Goal: Information Seeking & Learning: Check status

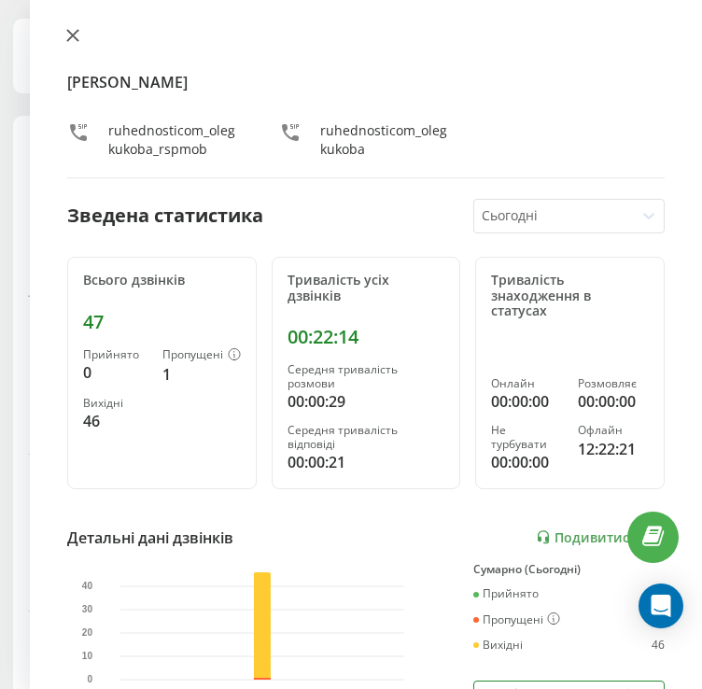
click at [71, 41] on icon at bounding box center [72, 35] width 13 height 13
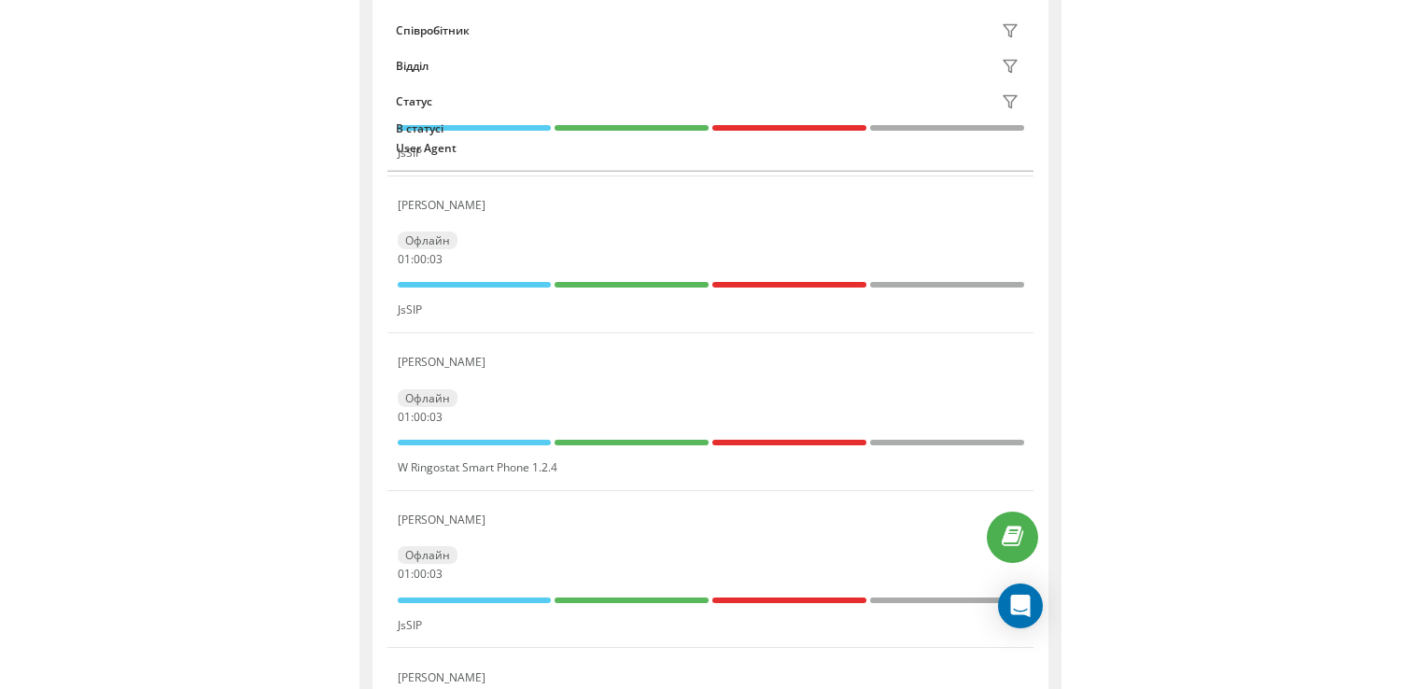
scroll to position [397, 0]
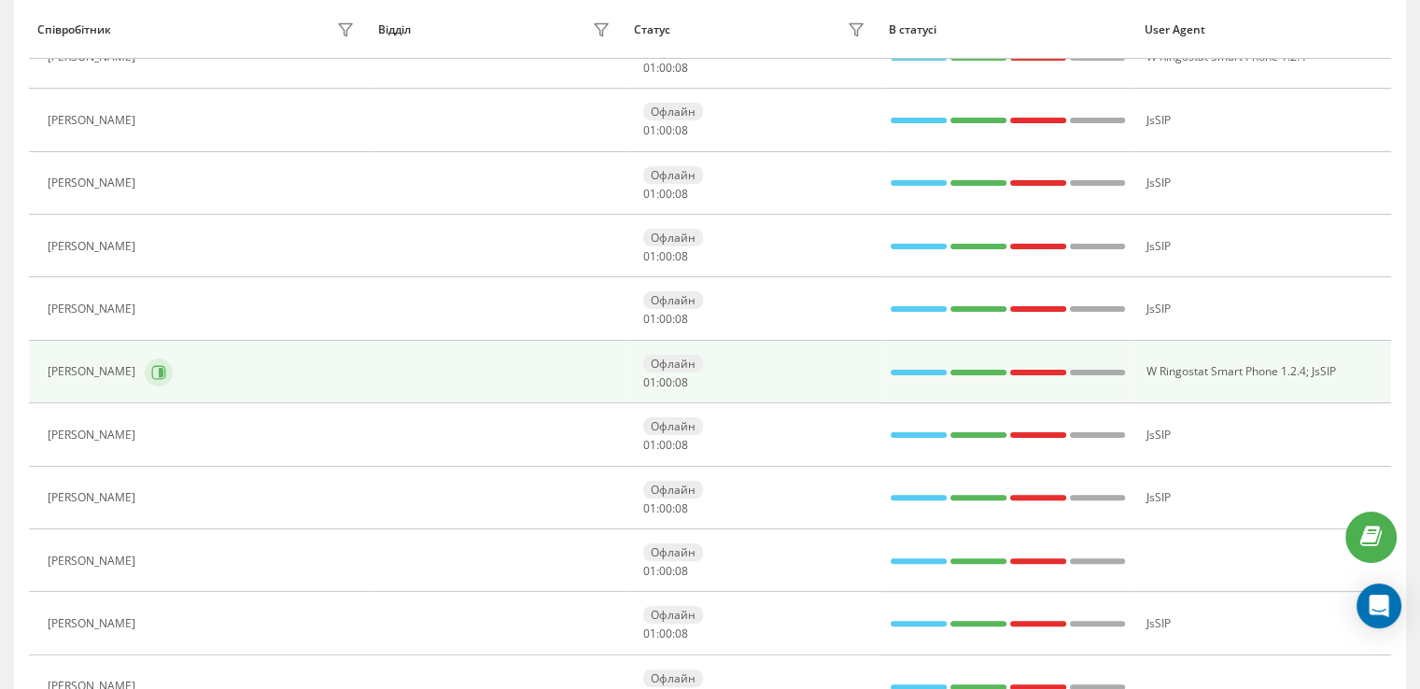
click at [151, 367] on icon at bounding box center [158, 372] width 15 height 15
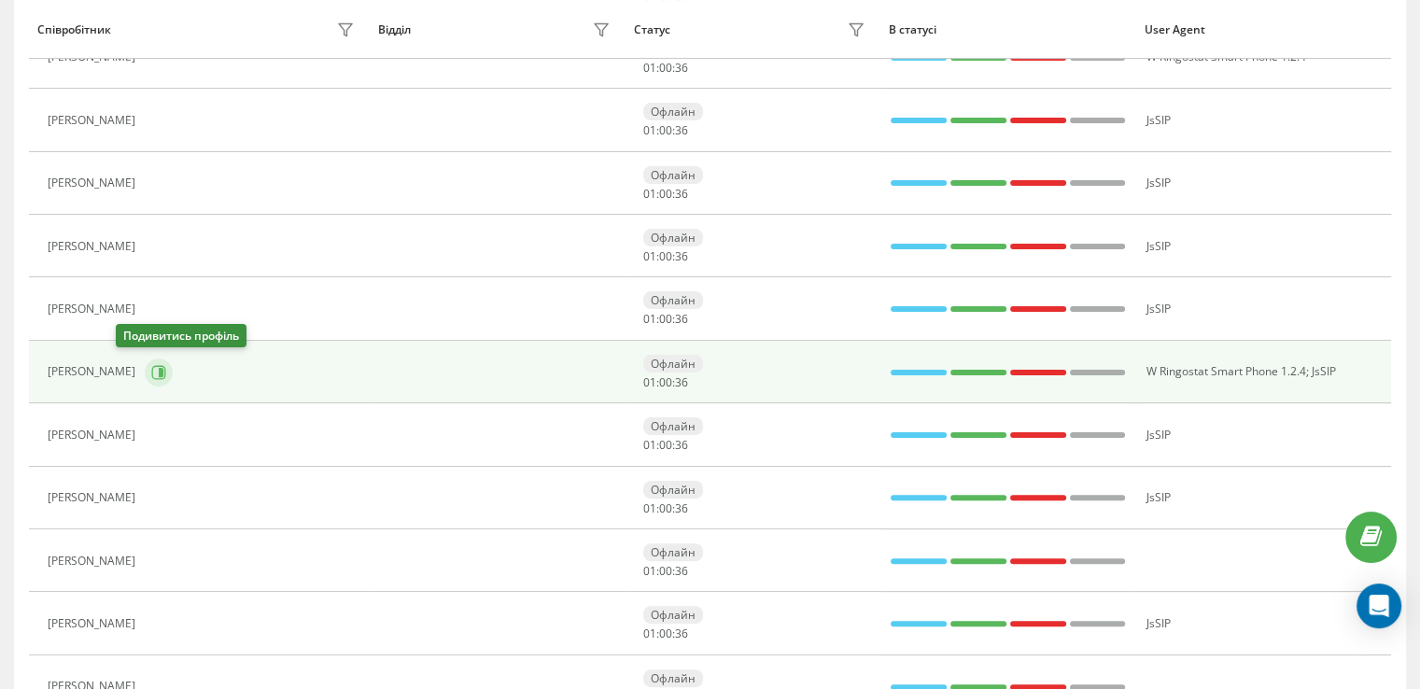
click at [145, 371] on button at bounding box center [159, 373] width 28 height 28
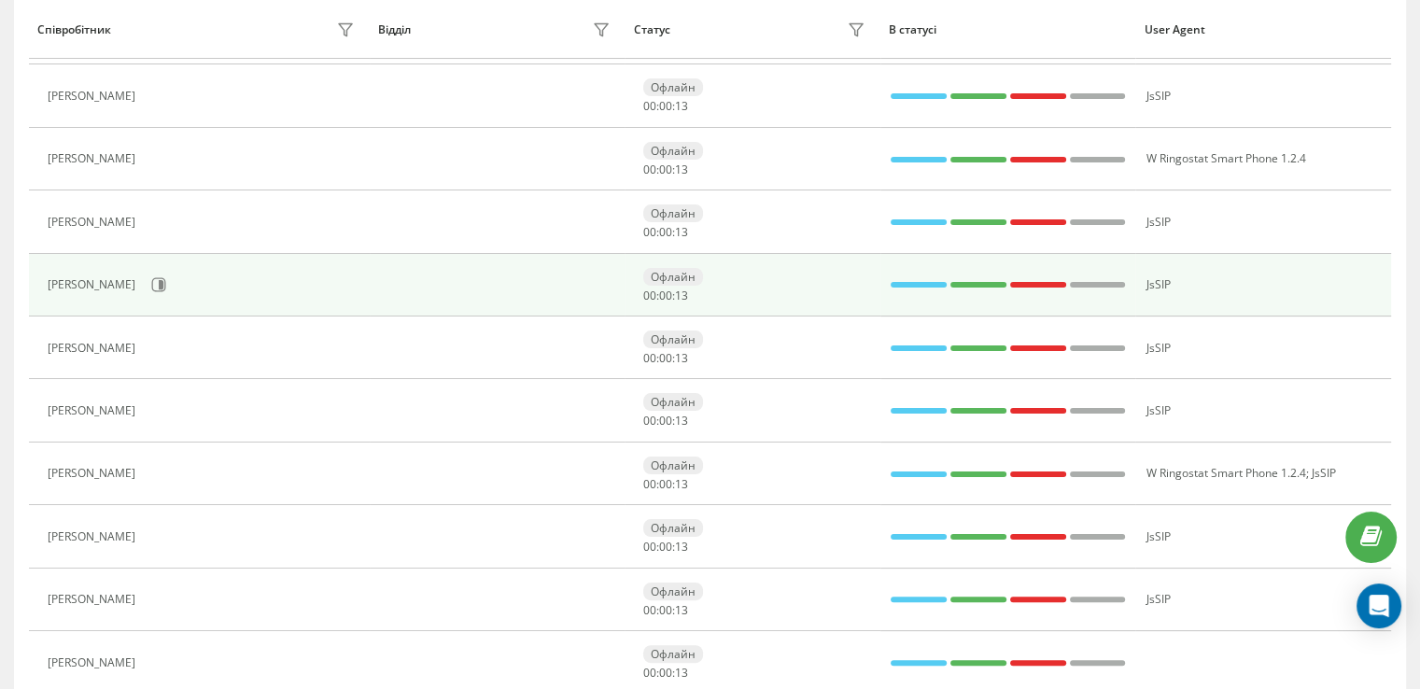
scroll to position [309, 0]
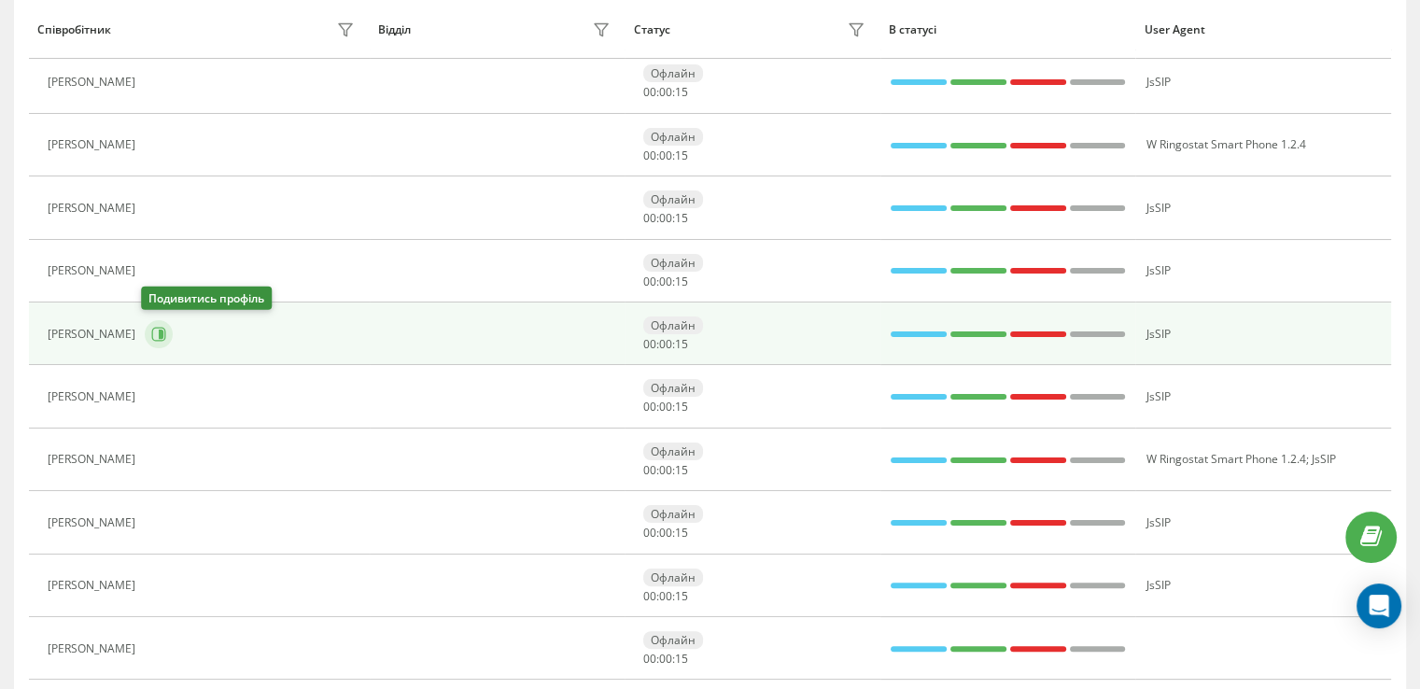
click at [151, 335] on icon at bounding box center [158, 334] width 15 height 15
click at [167, 339] on button at bounding box center [159, 334] width 28 height 28
click at [163, 339] on button at bounding box center [159, 334] width 28 height 28
click at [161, 337] on icon at bounding box center [159, 334] width 14 height 14
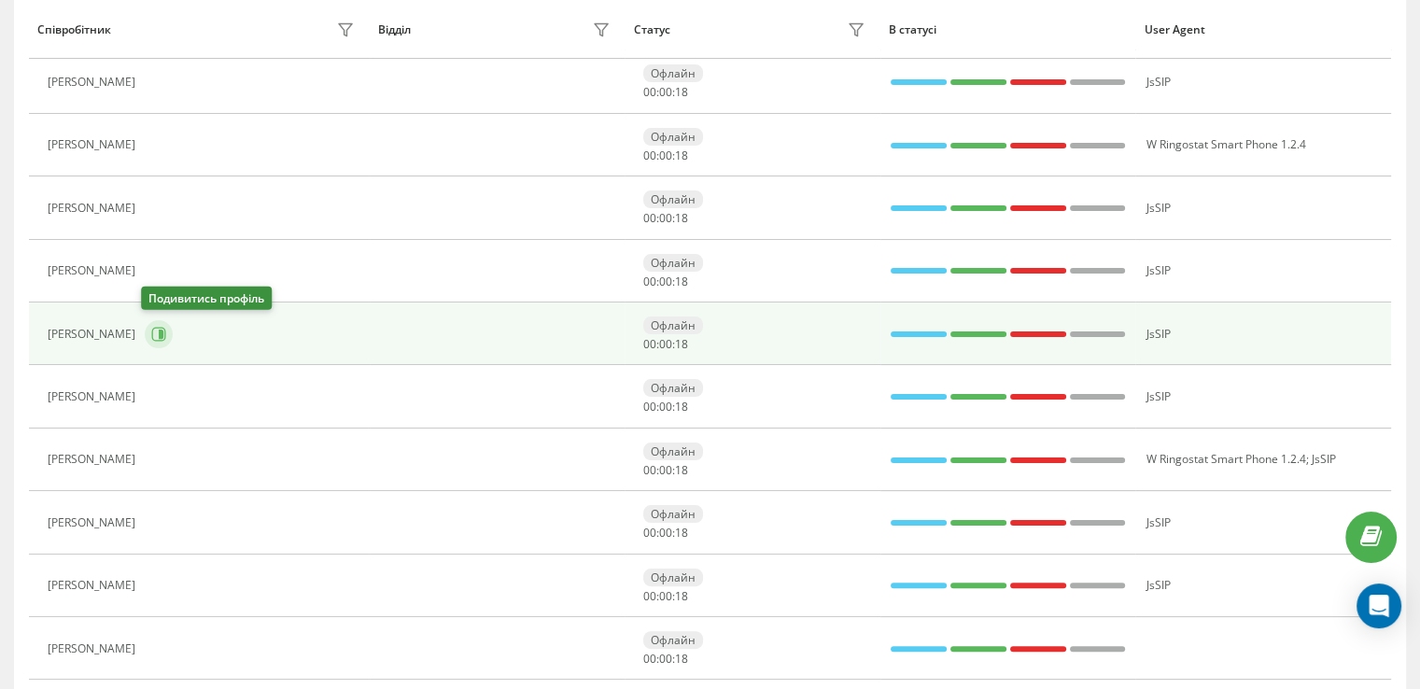
click at [161, 337] on icon at bounding box center [159, 334] width 14 height 14
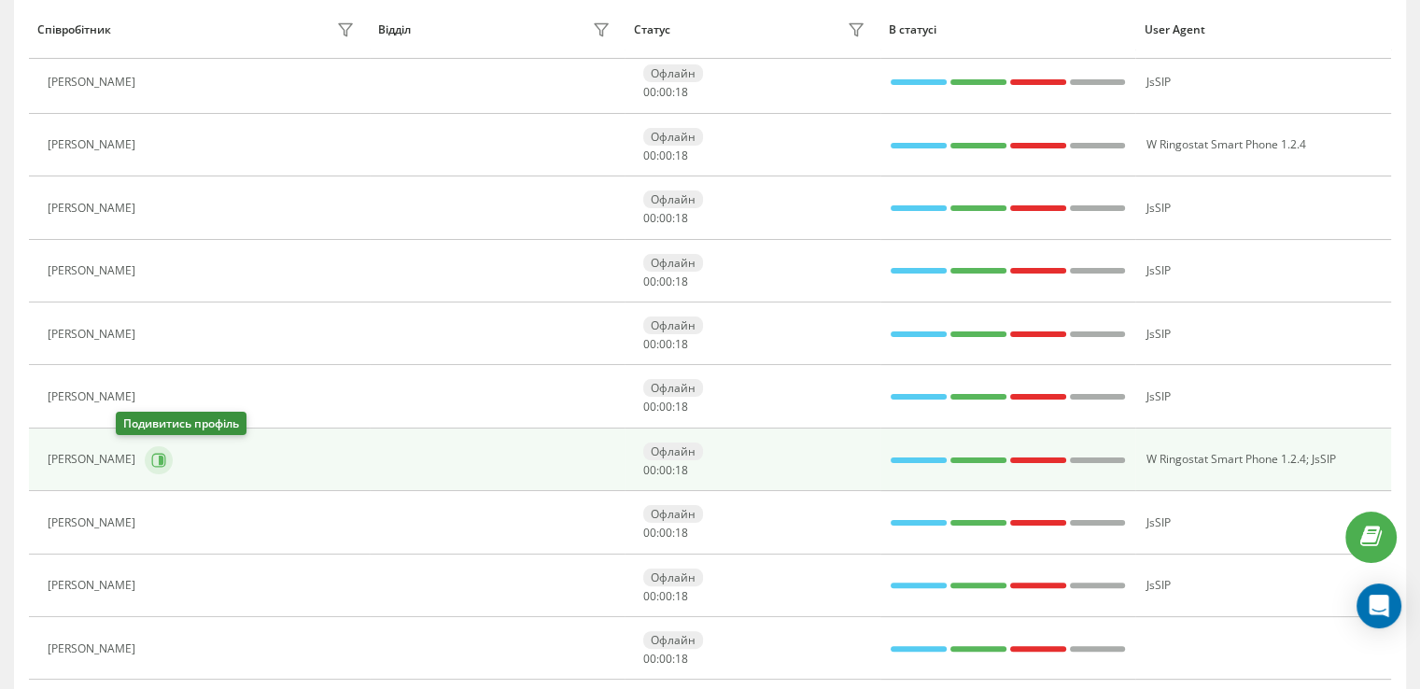
click at [151, 458] on icon at bounding box center [158, 460] width 15 height 15
click at [151, 453] on icon at bounding box center [158, 460] width 15 height 15
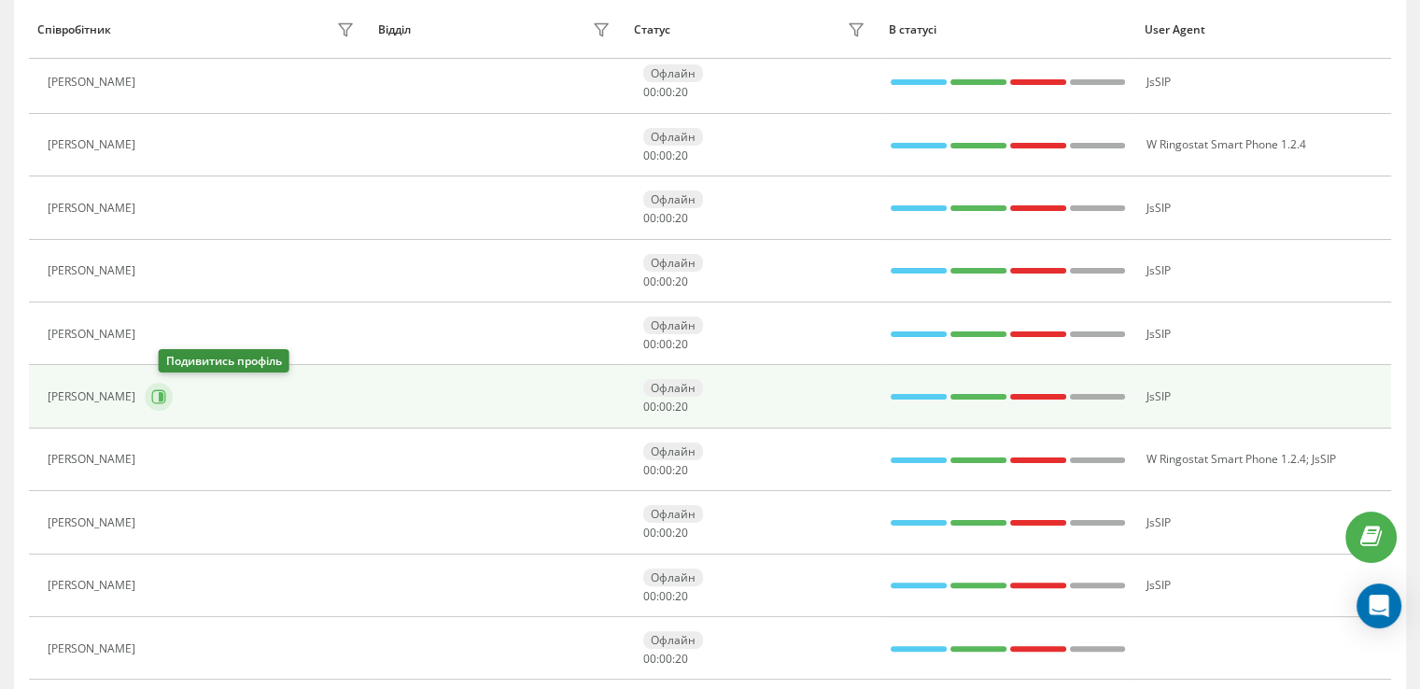
click at [166, 395] on icon at bounding box center [158, 396] width 15 height 15
click at [166, 394] on icon at bounding box center [158, 396] width 15 height 15
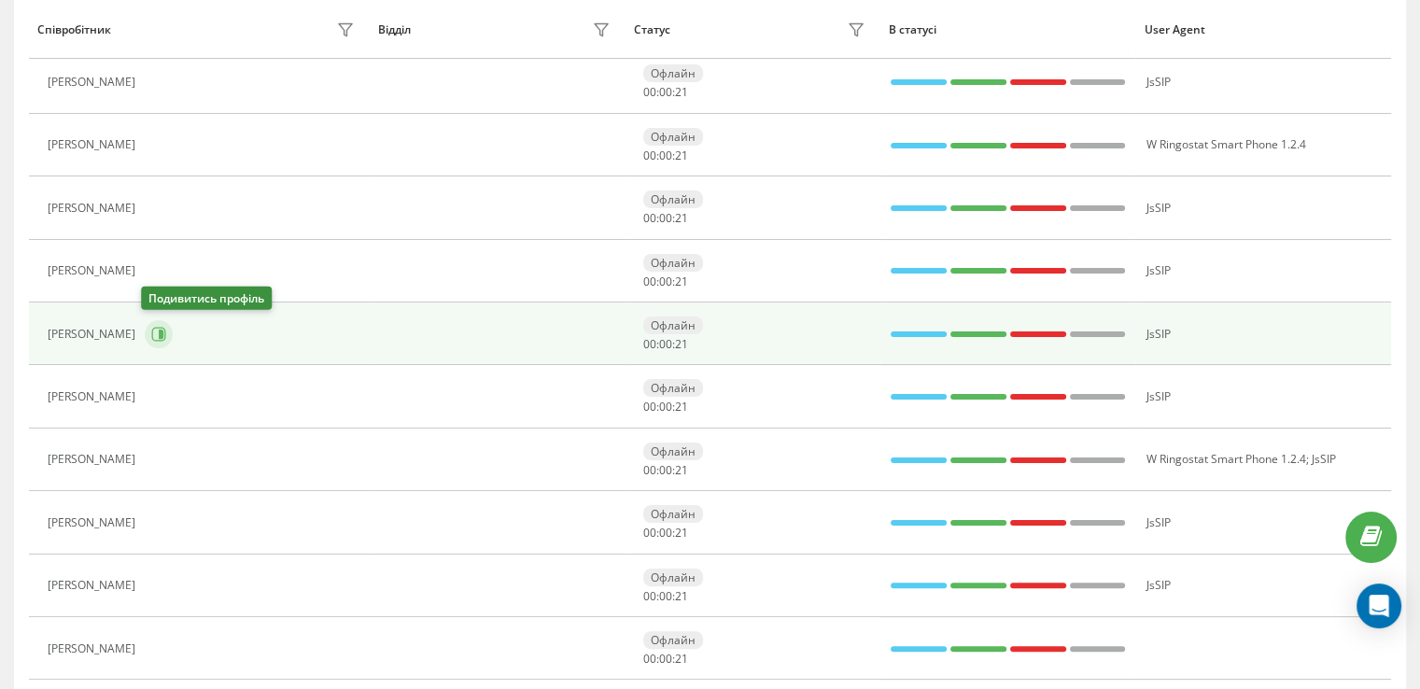
click at [154, 339] on icon at bounding box center [158, 334] width 15 height 15
click at [162, 327] on icon at bounding box center [158, 334] width 15 height 15
click at [152, 329] on icon at bounding box center [158, 334] width 15 height 15
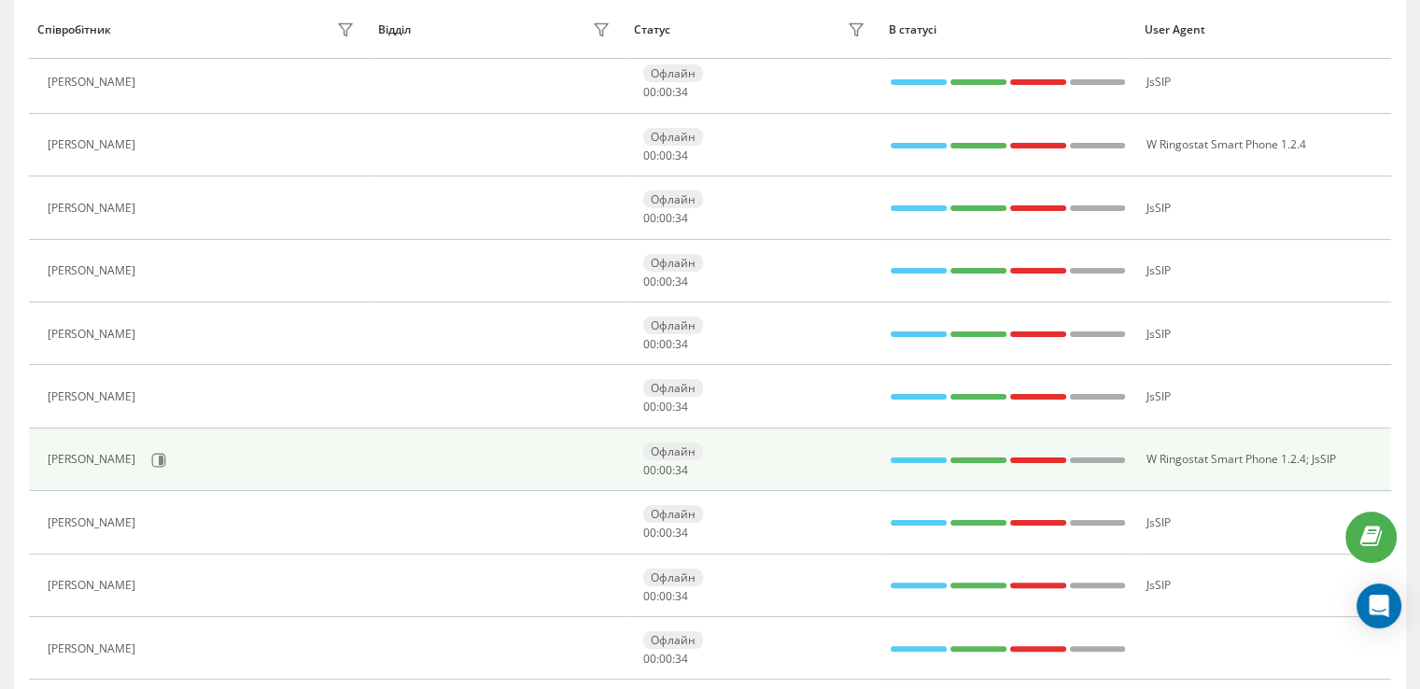
drag, startPoint x: 153, startPoint y: 329, endPoint x: 168, endPoint y: 445, distance: 117.7
click at [153, 330] on icon at bounding box center [155, 334] width 15 height 15
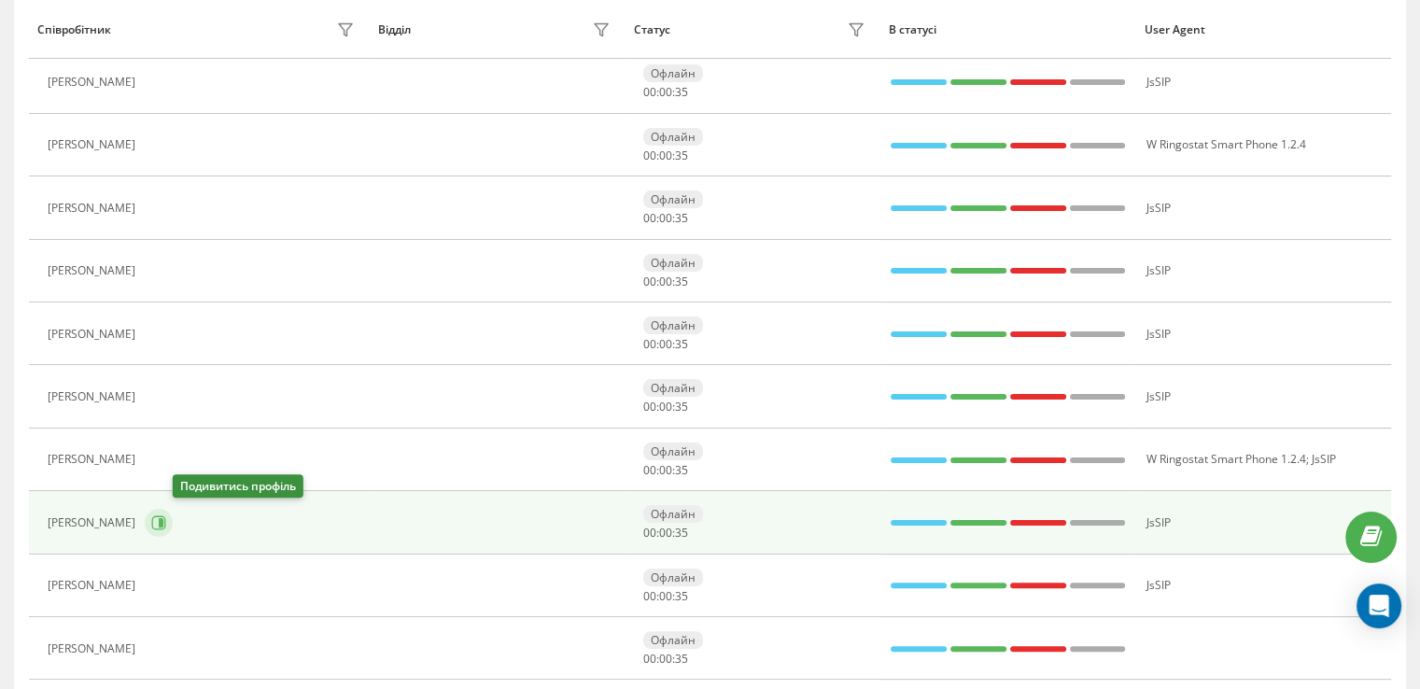
click at [163, 518] on icon at bounding box center [161, 522] width 5 height 9
click at [0, 0] on div at bounding box center [0, 0] width 0 height 0
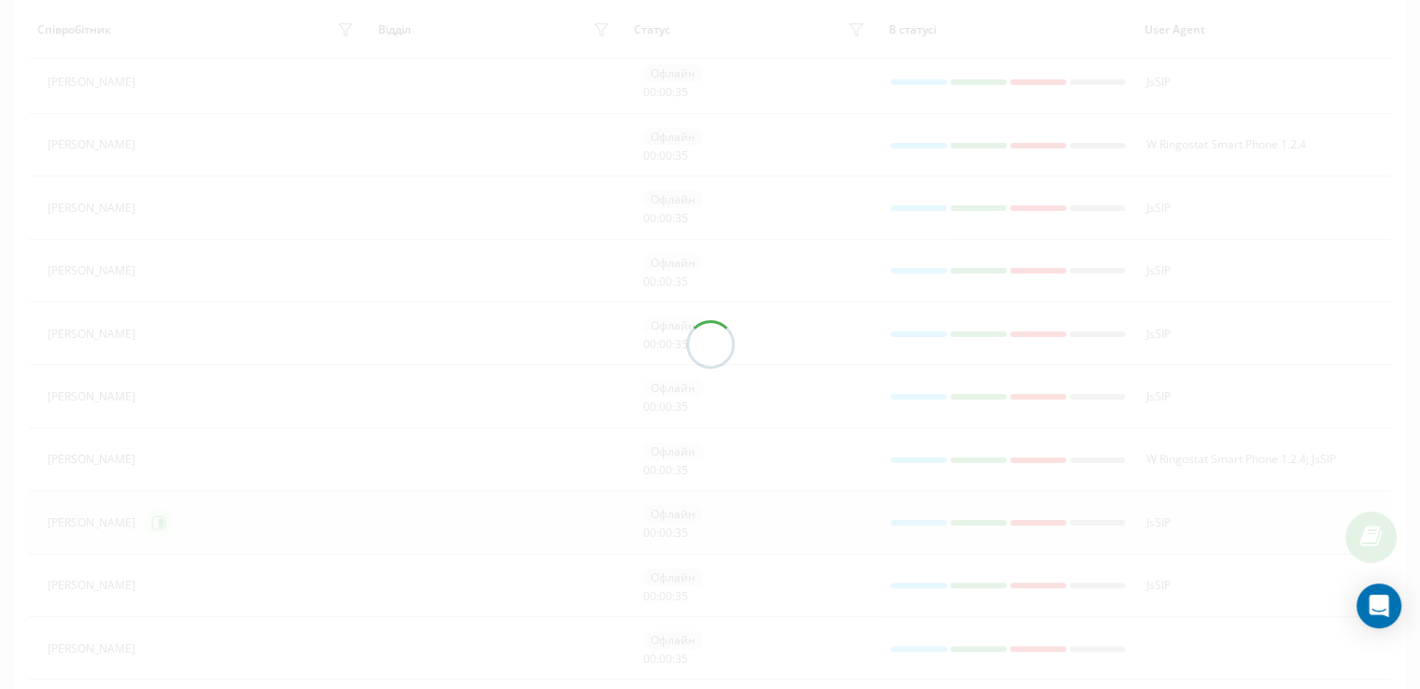
click at [189, 517] on div at bounding box center [710, 344] width 1420 height 689
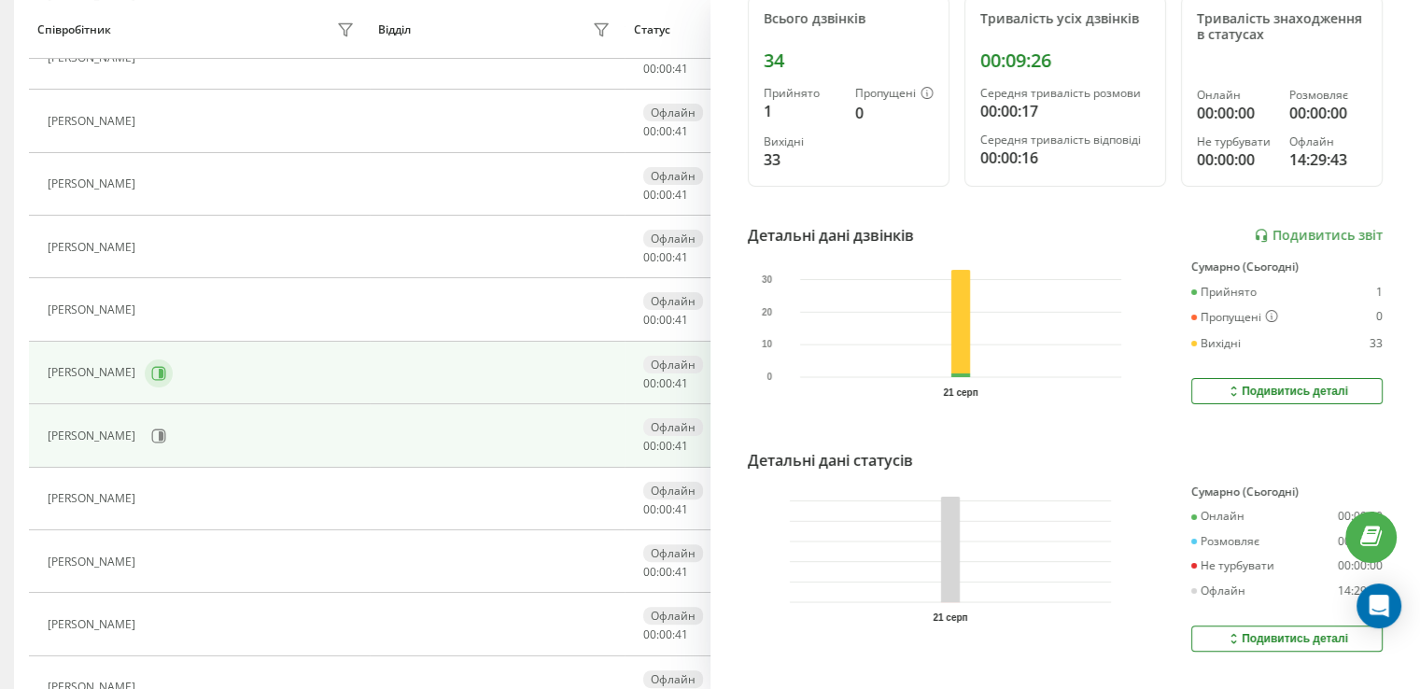
scroll to position [402, 0]
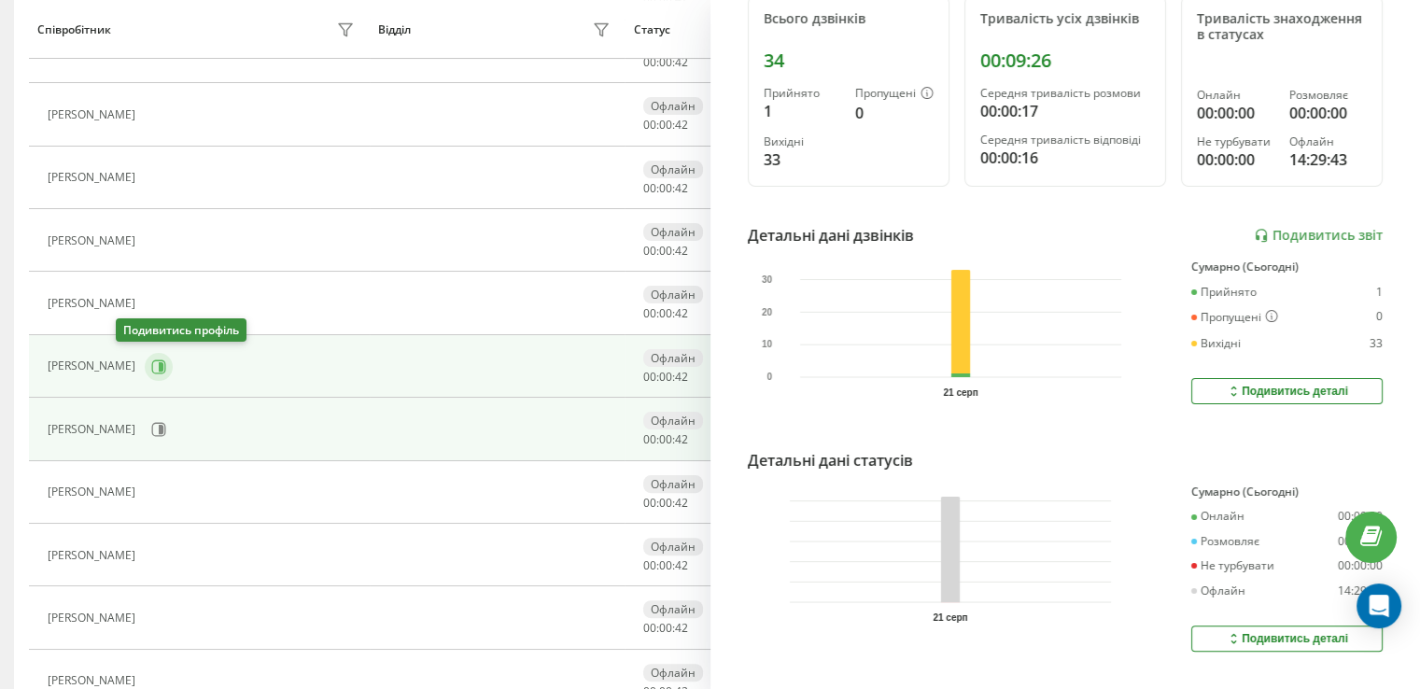
click at [151, 368] on icon at bounding box center [158, 367] width 15 height 15
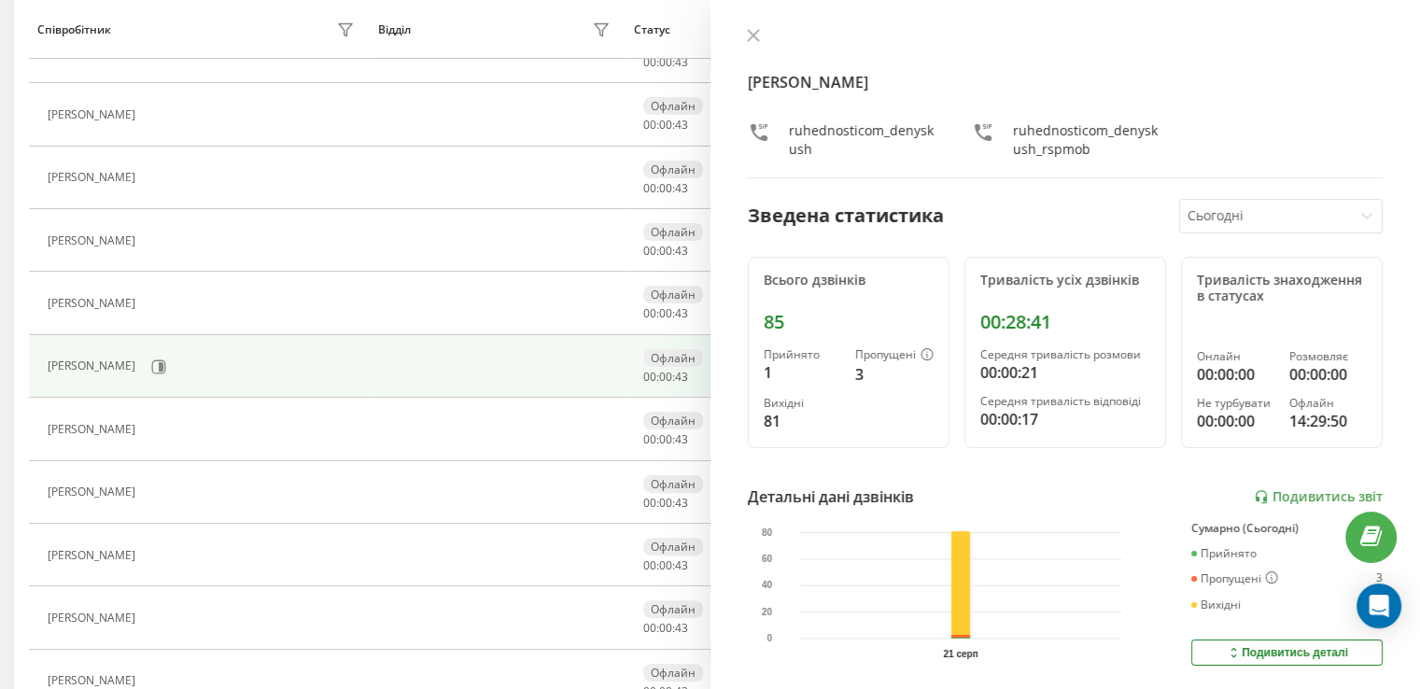
click at [147, 365] on div "Денис Кущ" at bounding box center [204, 367] width 312 height 32
click at [152, 365] on icon at bounding box center [159, 367] width 14 height 14
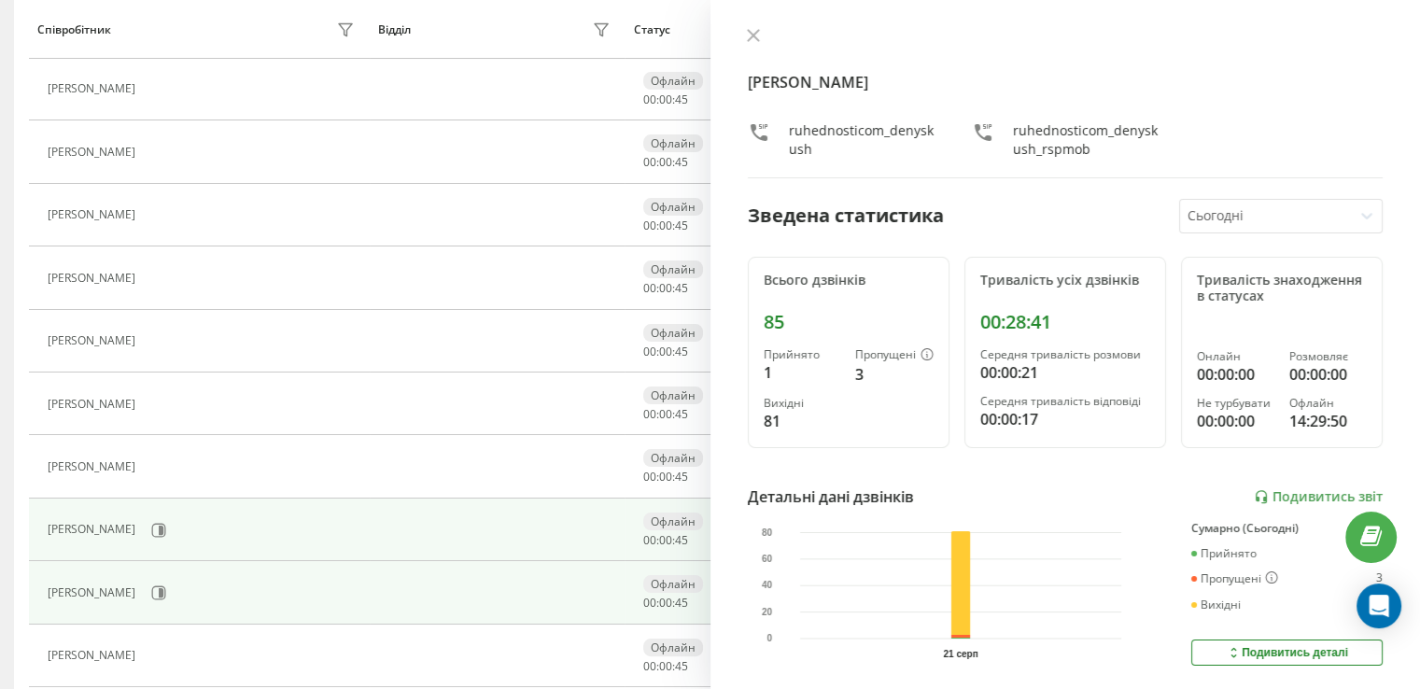
scroll to position [216, 0]
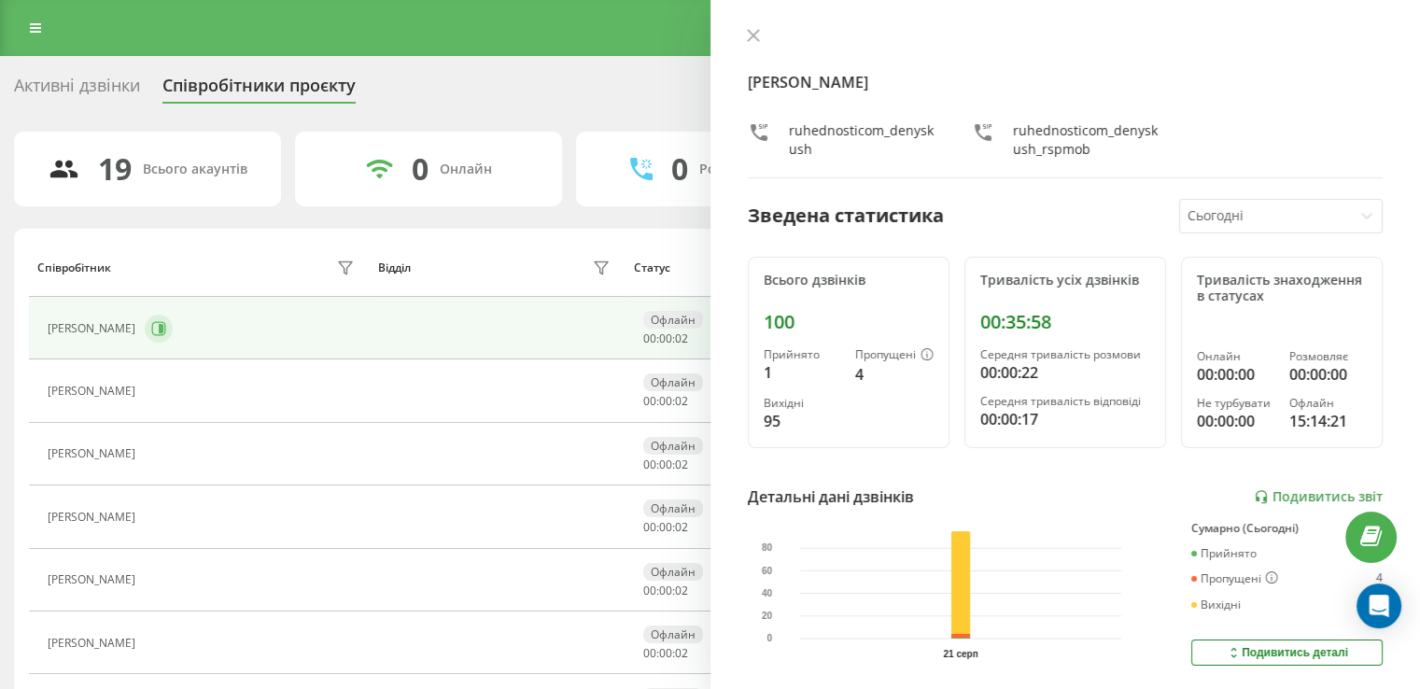
click at [166, 333] on icon at bounding box center [159, 328] width 14 height 14
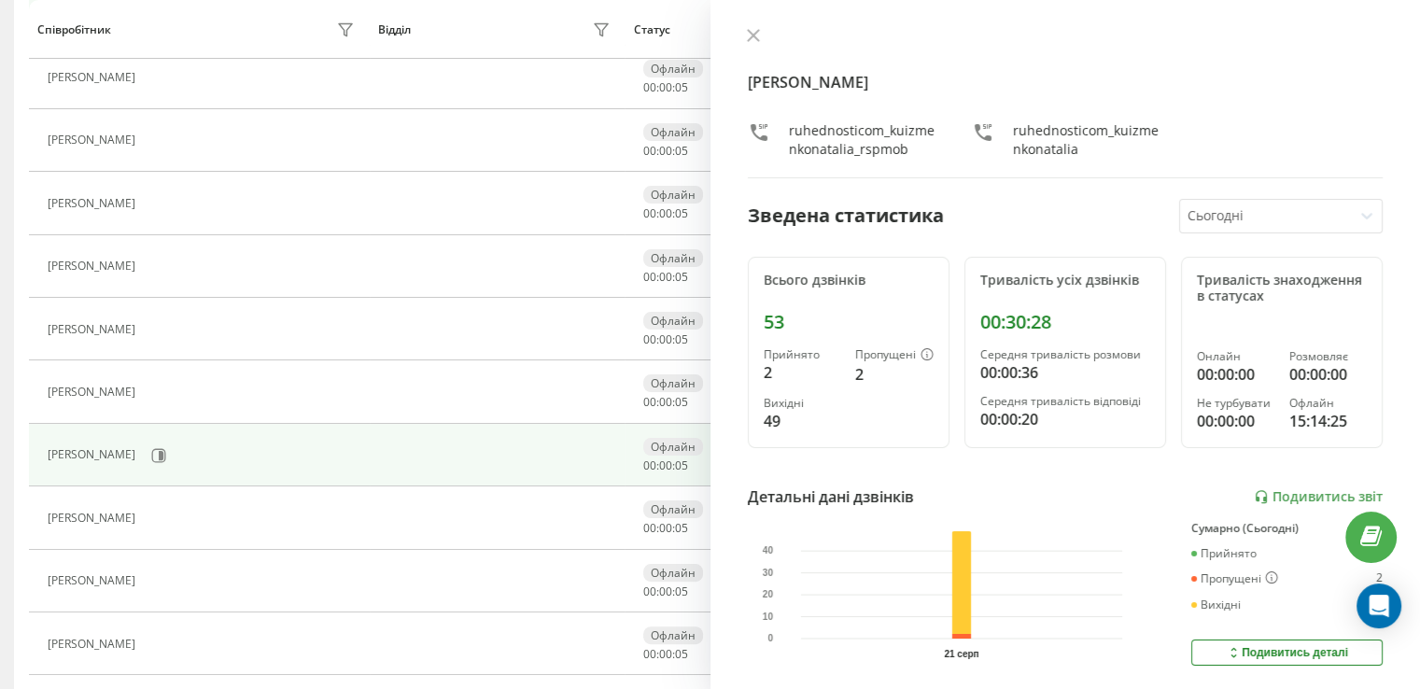
scroll to position [374, 0]
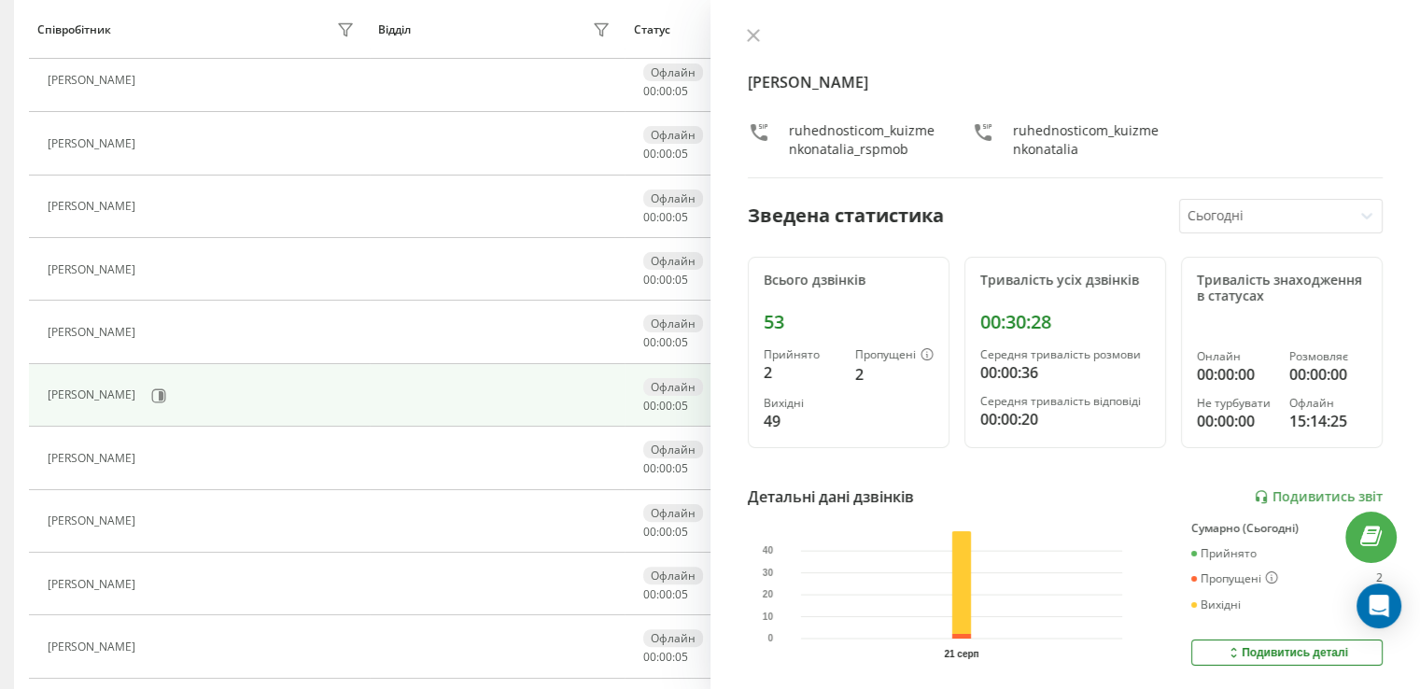
click at [131, 408] on td "Денис Кущ" at bounding box center [199, 395] width 341 height 63
click at [159, 394] on icon at bounding box center [161, 394] width 5 height 9
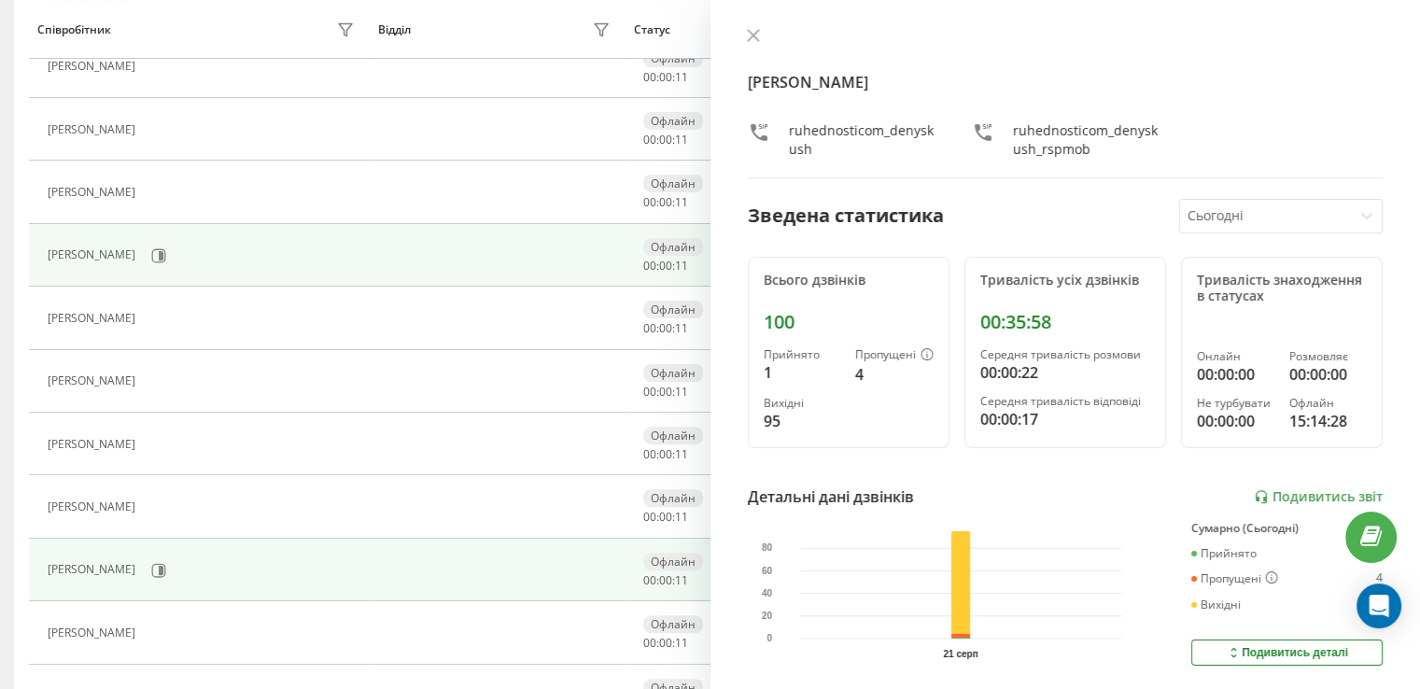
scroll to position [560, 0]
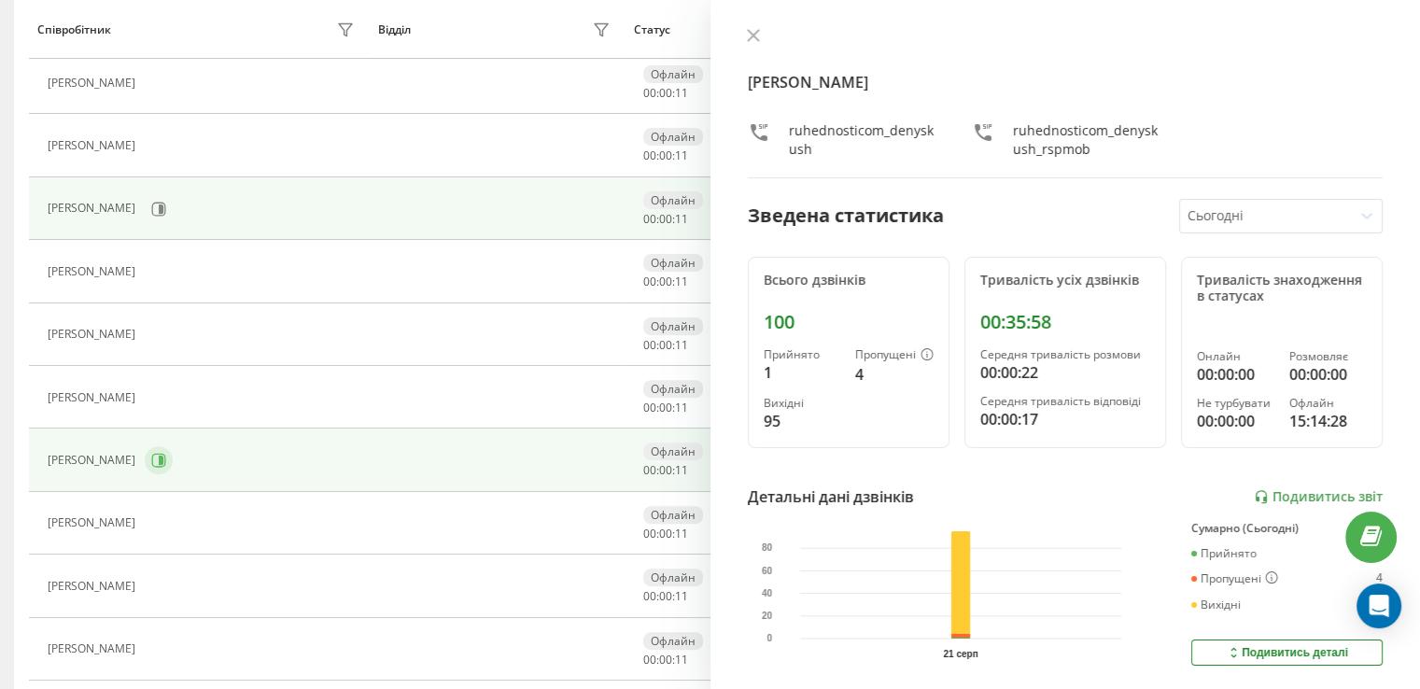
click at [159, 457] on icon at bounding box center [161, 460] width 5 height 9
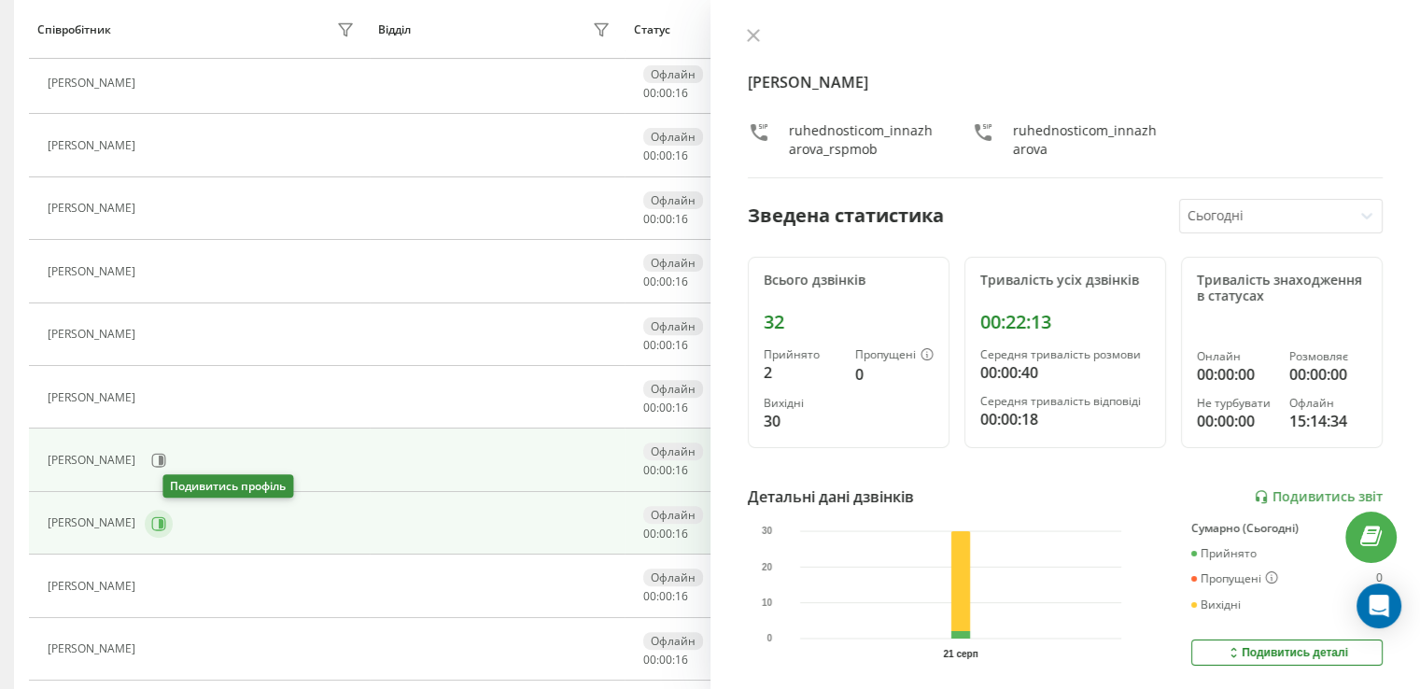
click at [166, 516] on icon at bounding box center [159, 523] width 14 height 14
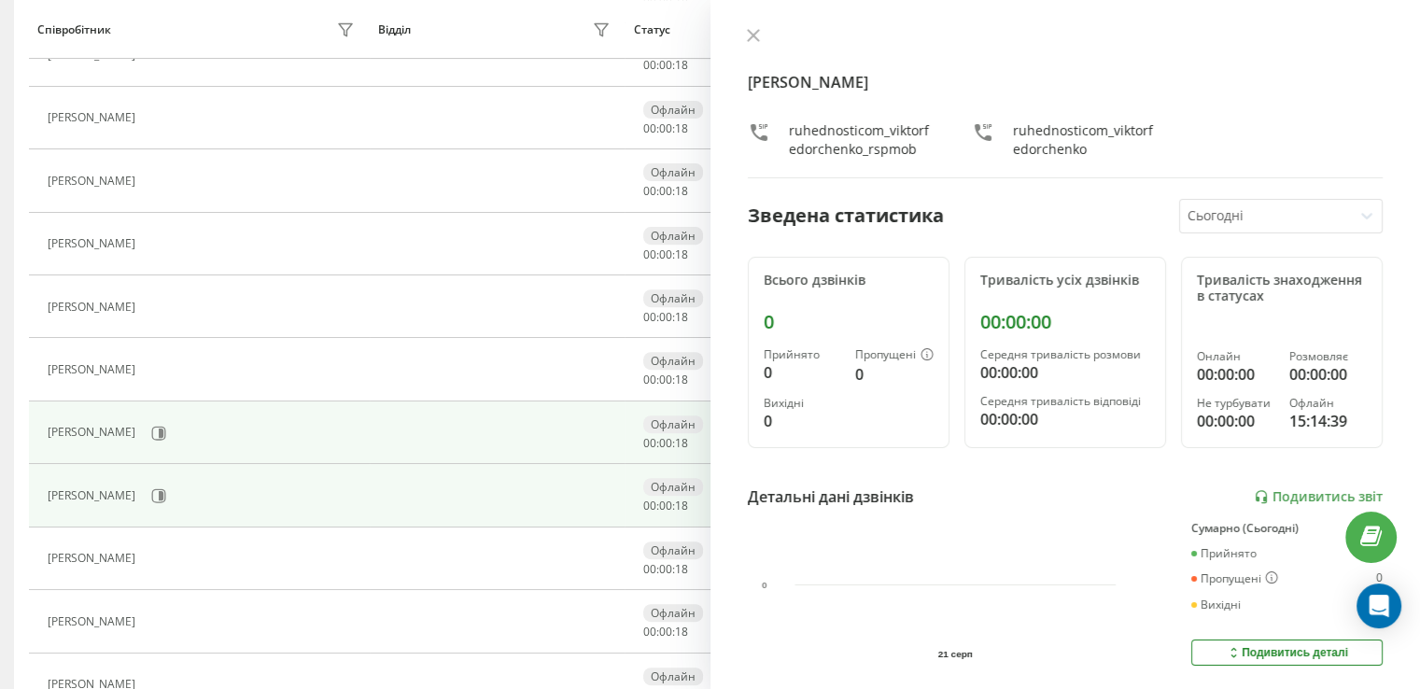
scroll to position [654, 0]
click at [169, 482] on button at bounding box center [159, 493] width 28 height 28
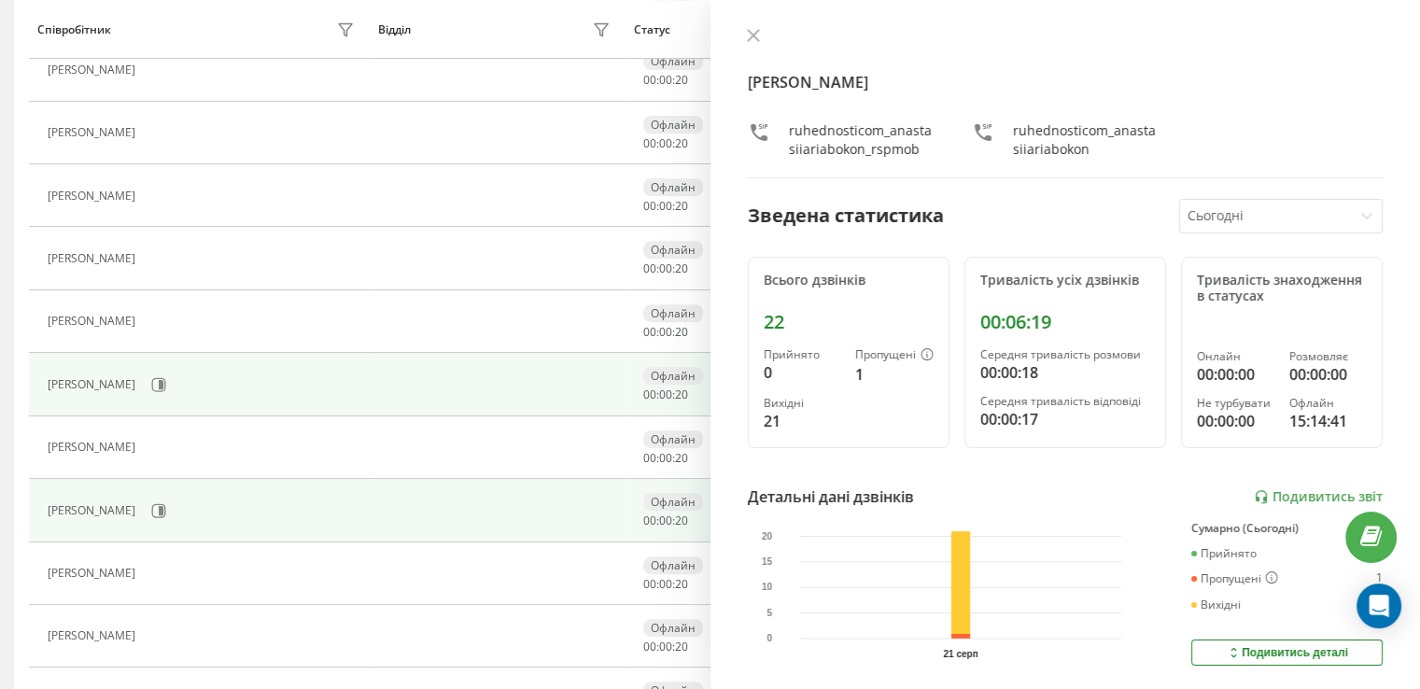
scroll to position [840, 0]
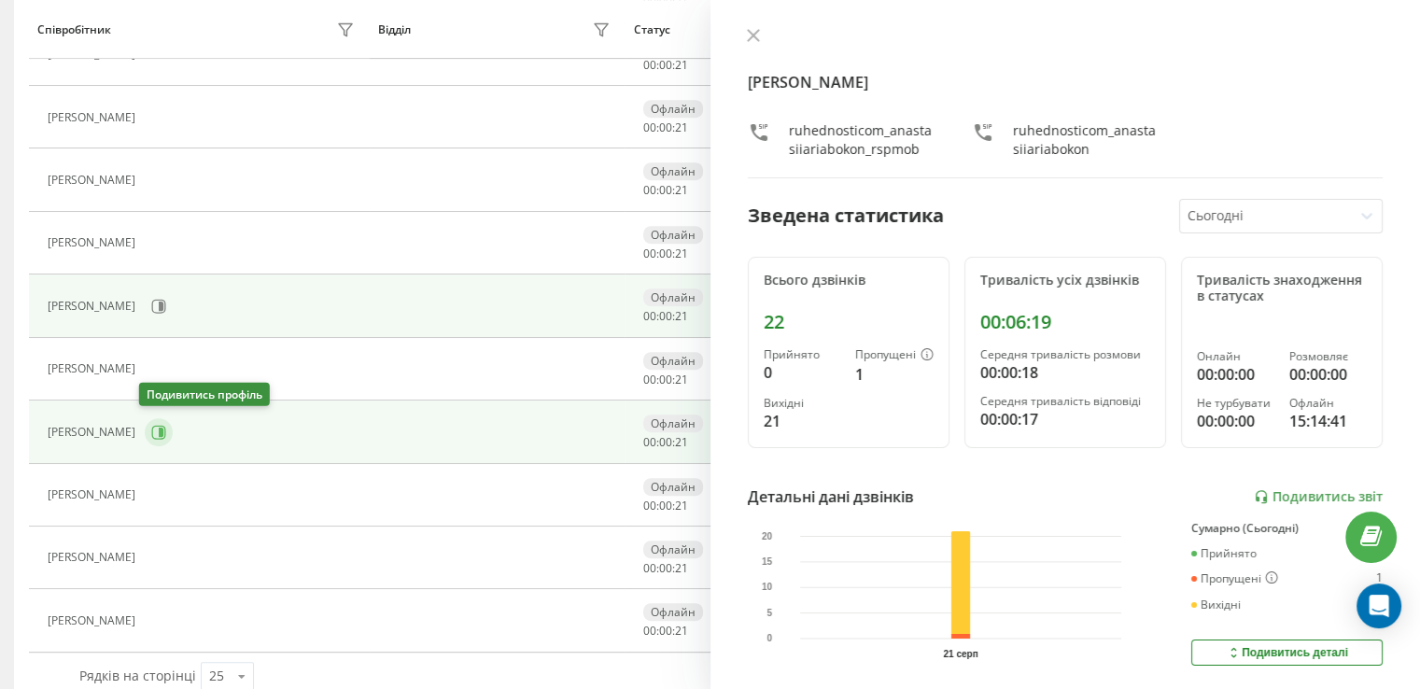
click at [151, 425] on icon at bounding box center [158, 432] width 15 height 15
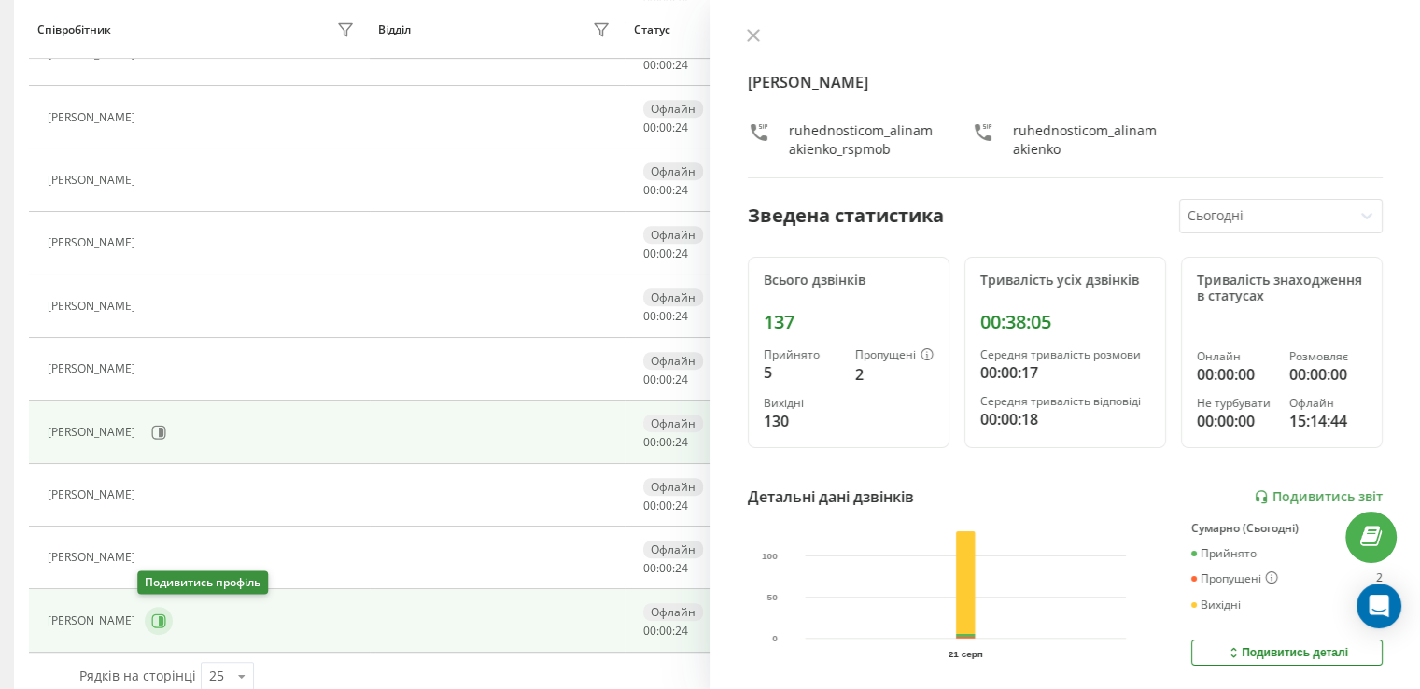
click at [151, 618] on icon at bounding box center [158, 621] width 15 height 15
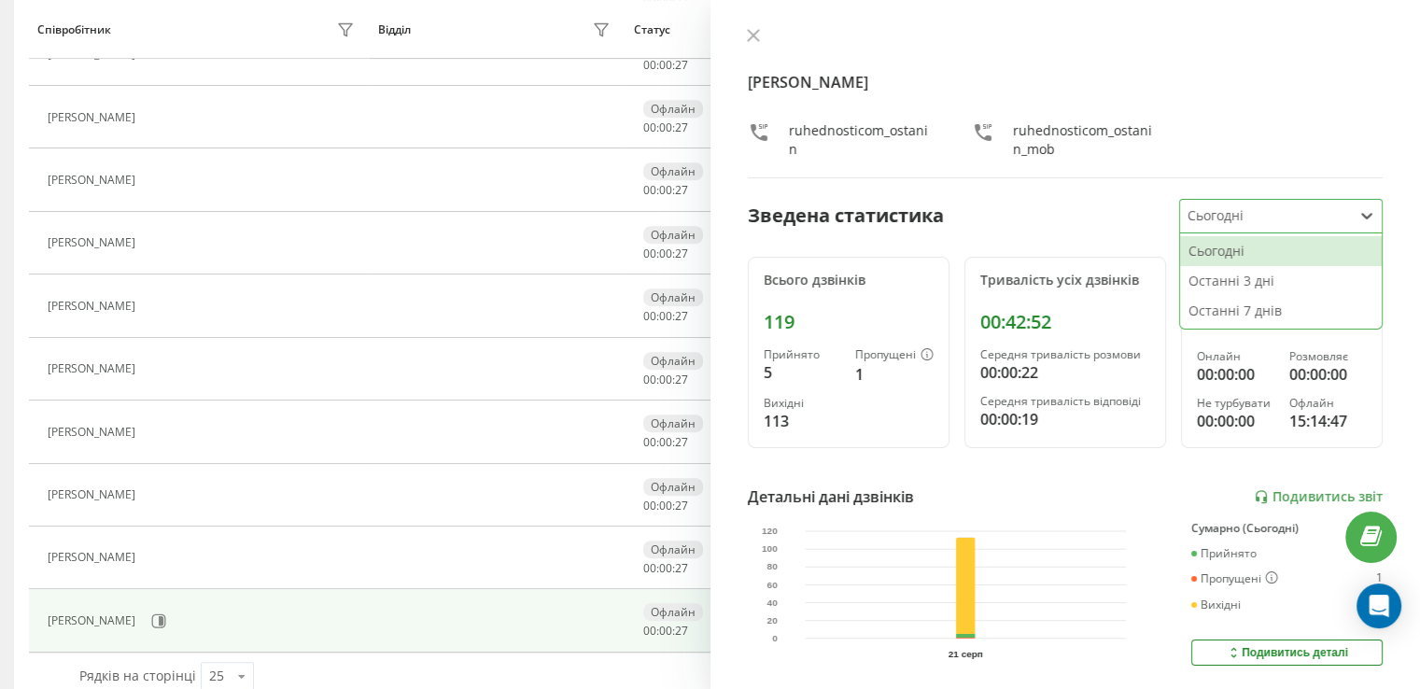
click at [1322, 210] on div at bounding box center [1267, 215] width 158 height 21
click at [1245, 277] on div "Останні 3 дні" at bounding box center [1281, 281] width 202 height 30
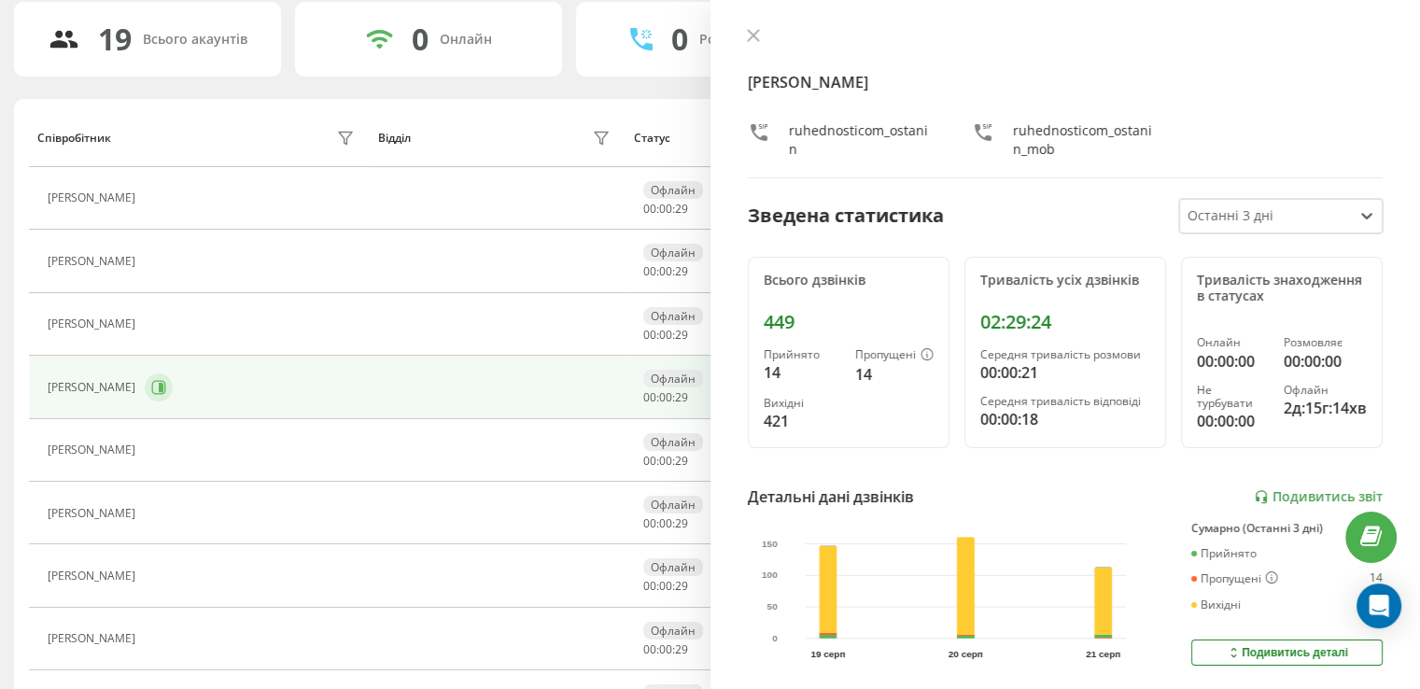
scroll to position [93, 0]
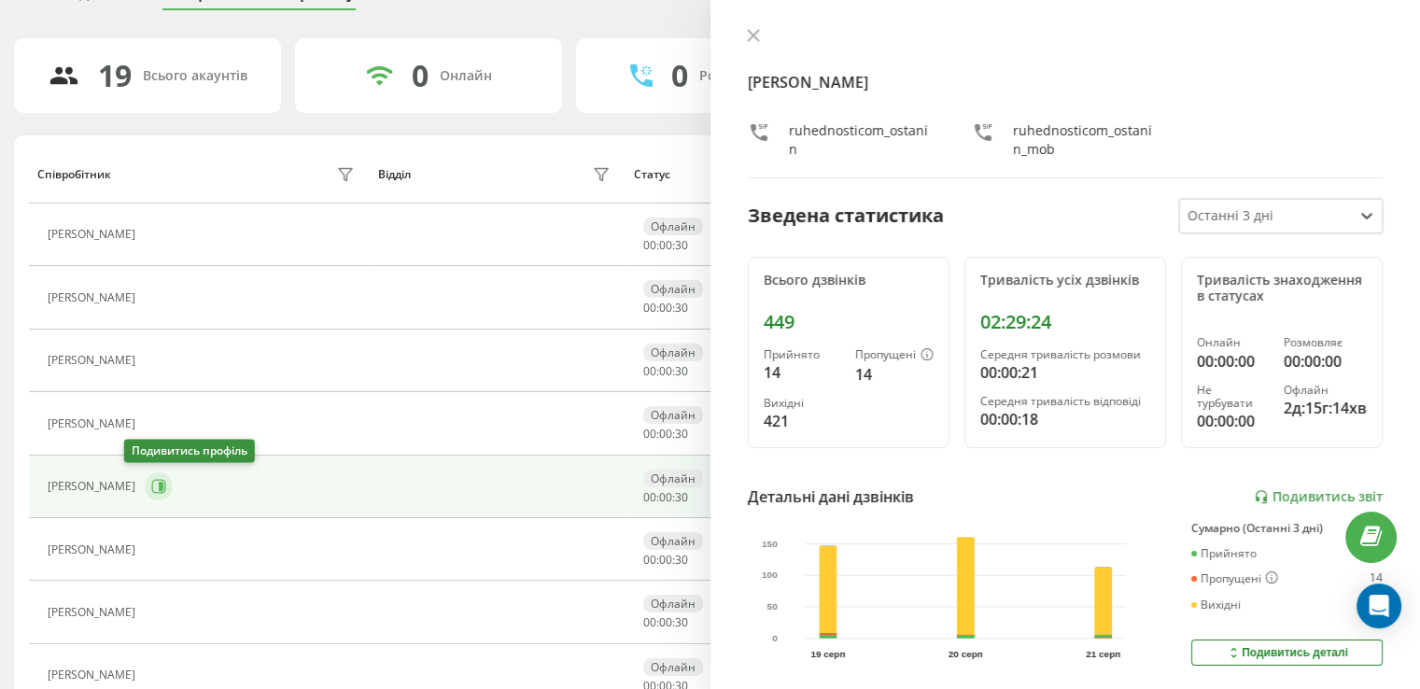
click at [145, 495] on button at bounding box center [159, 487] width 28 height 28
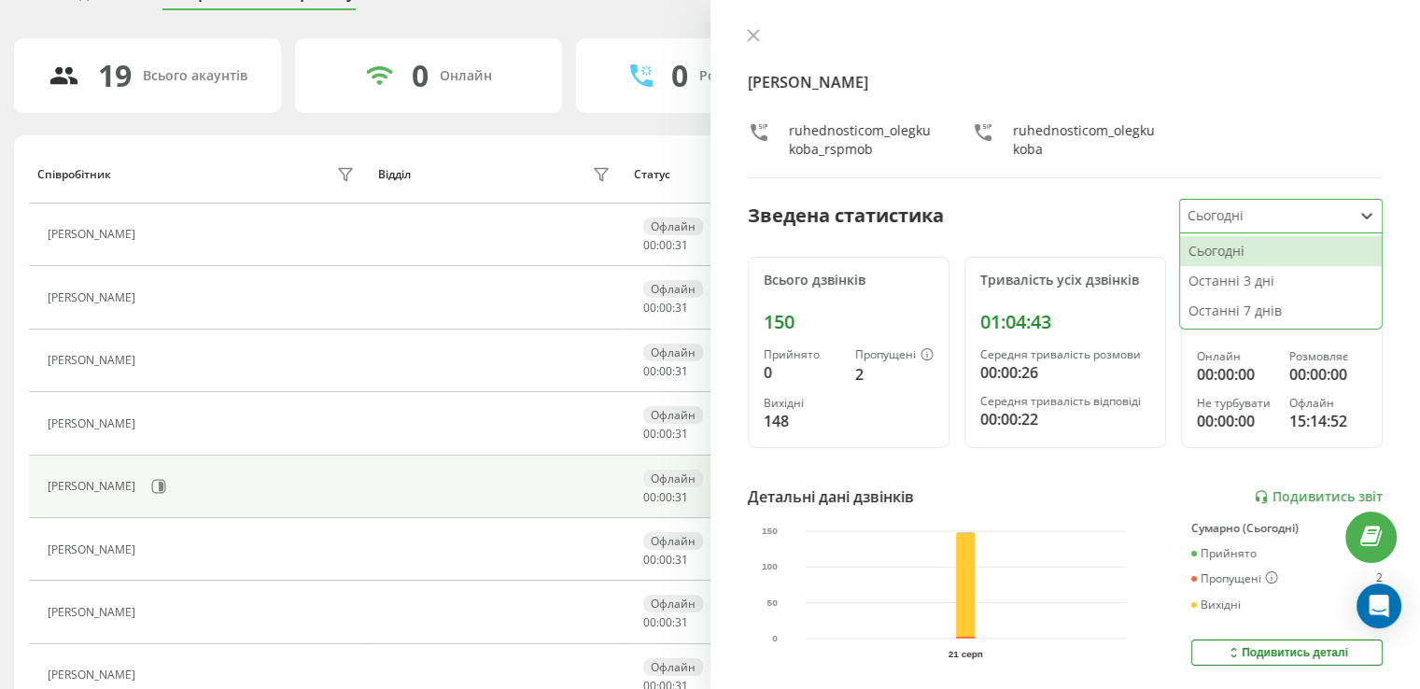
click at [1240, 205] on div at bounding box center [1267, 215] width 158 height 21
click at [1180, 275] on div "Останні 3 дні" at bounding box center [1281, 281] width 202 height 30
